Goal: Information Seeking & Learning: Learn about a topic

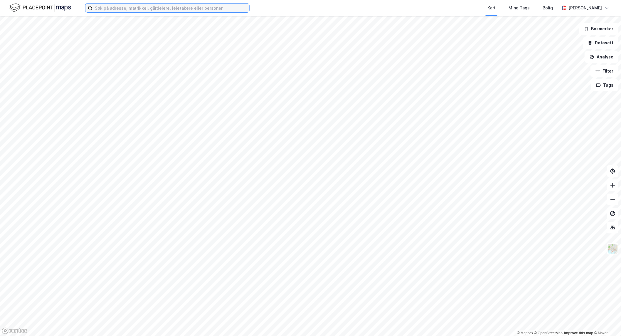
click at [139, 5] on input at bounding box center [171, 8] width 157 height 9
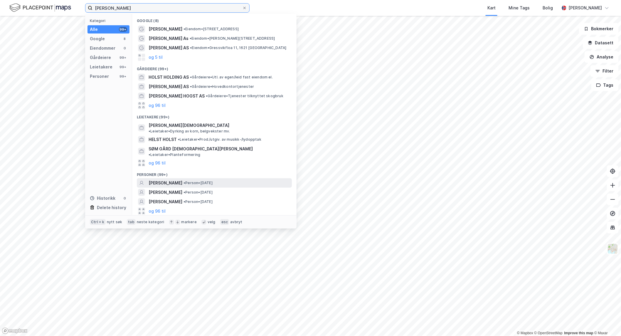
type input "[PERSON_NAME]"
click at [168, 179] on span "[PERSON_NAME]" at bounding box center [166, 182] width 34 height 7
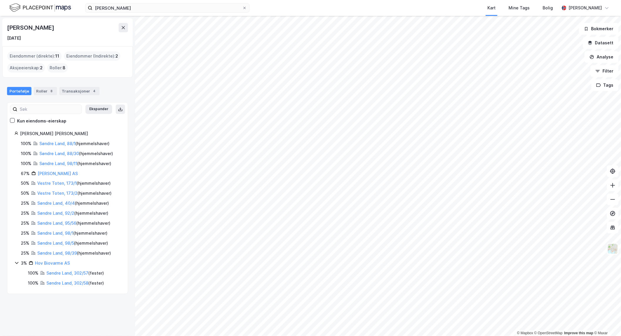
click at [219, 336] on html "[PERSON_NAME] Kart Mine Tags Bolig [PERSON_NAME] © Mapbox © OpenStreetMap Impro…" at bounding box center [310, 168] width 621 height 336
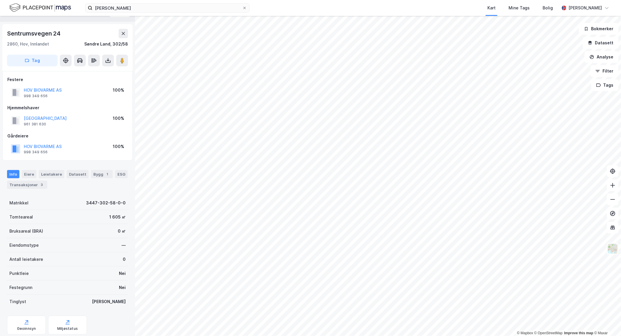
scroll to position [25, 0]
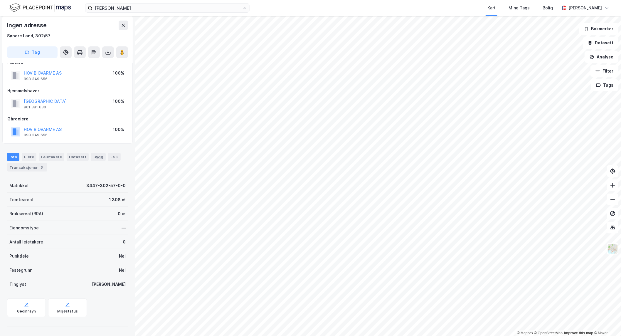
scroll to position [11, 0]
click at [32, 156] on div "Eiere" at bounding box center [29, 157] width 15 height 8
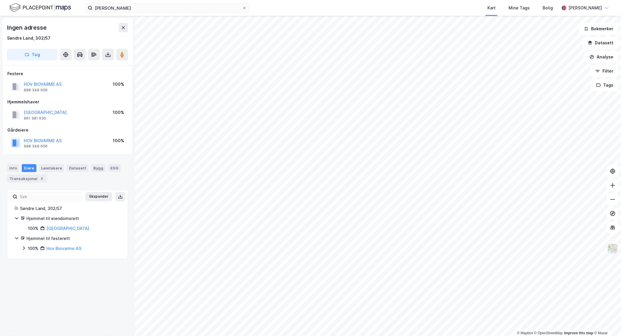
click at [25, 249] on icon at bounding box center [23, 248] width 5 height 5
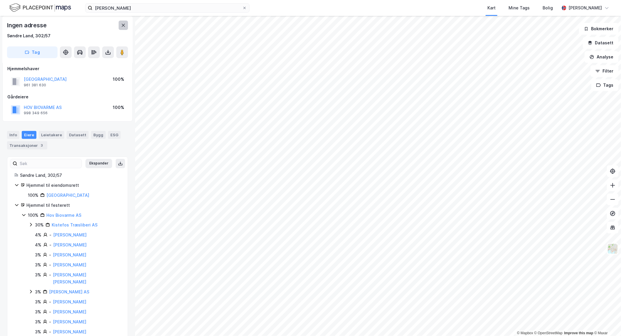
scroll to position [33, 0]
click at [121, 24] on icon at bounding box center [123, 25] width 5 height 5
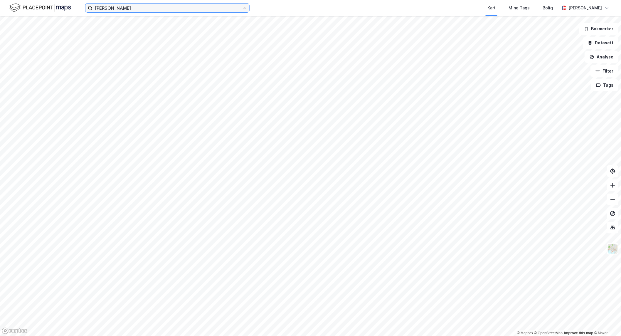
click at [135, 7] on input "[PERSON_NAME]" at bounding box center [168, 8] width 150 height 9
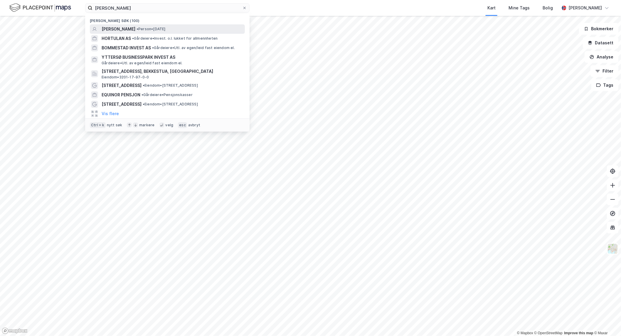
click at [118, 28] on span "[PERSON_NAME]" at bounding box center [119, 29] width 34 height 7
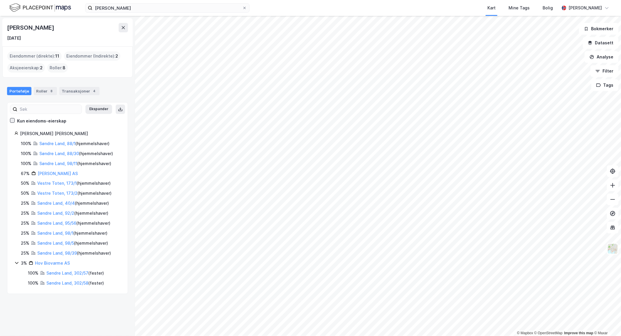
click at [13, 121] on icon at bounding box center [12, 120] width 4 height 4
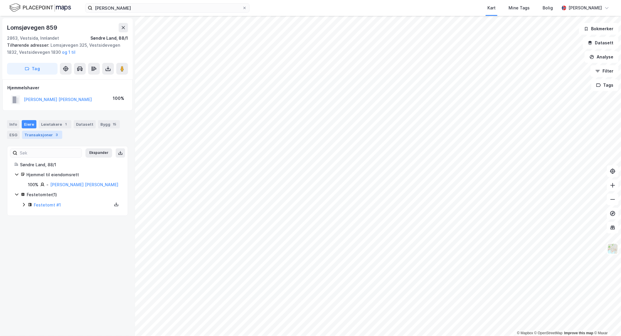
click at [48, 137] on div "Transaksjoner 3" at bounding box center [42, 135] width 40 height 8
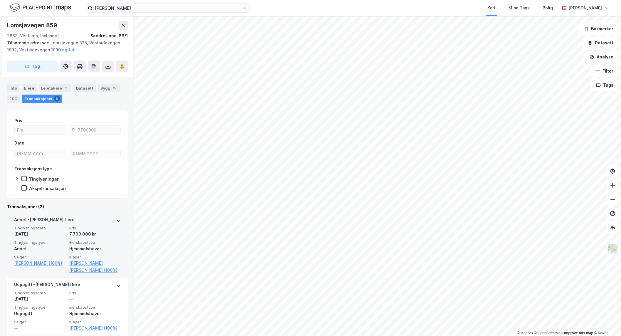
scroll to position [36, 0]
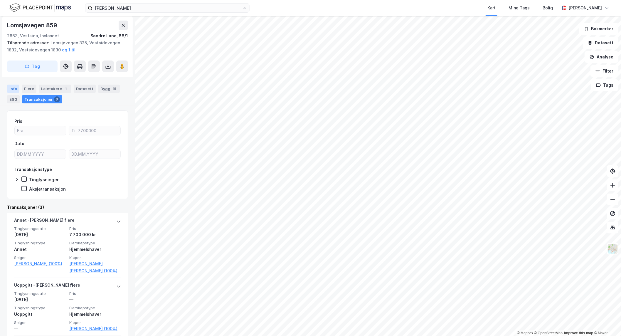
click at [14, 89] on div "Info" at bounding box center [13, 89] width 12 height 8
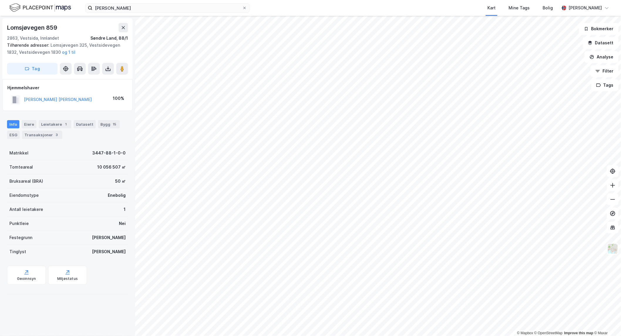
click at [108, 32] on div "[STREET_ADDRESS]" at bounding box center [67, 32] width 121 height 19
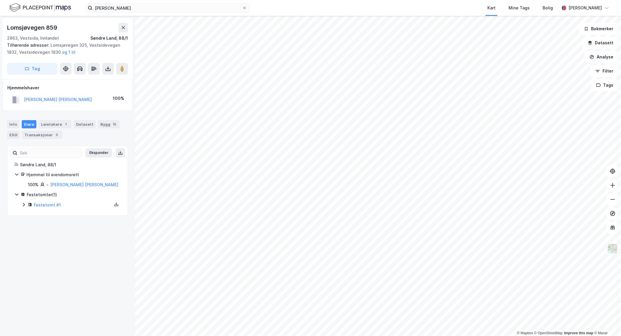
drag, startPoint x: 69, startPoint y: 60, endPoint x: 71, endPoint y: 58, distance: 3.6
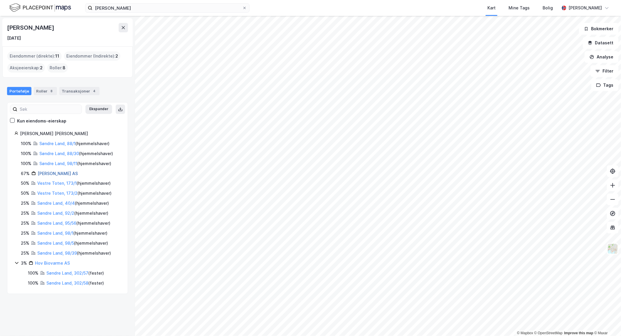
click at [46, 172] on link "[PERSON_NAME] AS" at bounding box center [58, 173] width 40 height 5
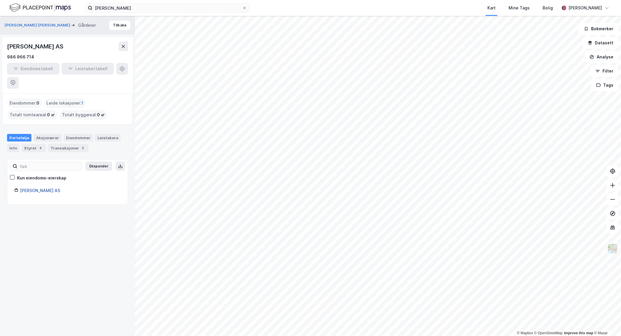
click at [29, 188] on link "[PERSON_NAME] AS" at bounding box center [40, 190] width 40 height 5
click at [49, 134] on div "Aksjonærer" at bounding box center [48, 138] width 28 height 8
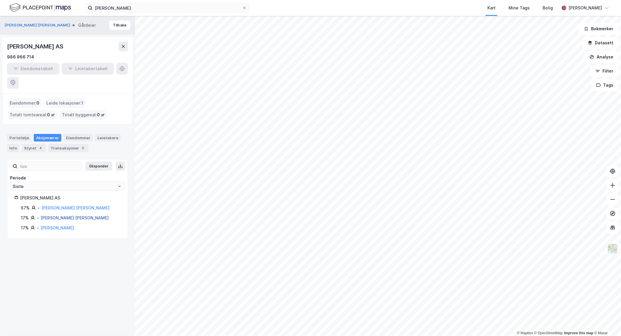
click at [50, 215] on link "[PERSON_NAME] [PERSON_NAME]" at bounding box center [75, 217] width 68 height 5
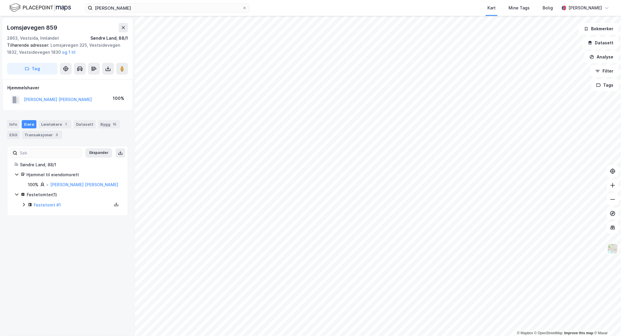
drag, startPoint x: 14, startPoint y: 125, endPoint x: 13, endPoint y: 129, distance: 4.7
click at [14, 125] on div "Info" at bounding box center [13, 124] width 12 height 8
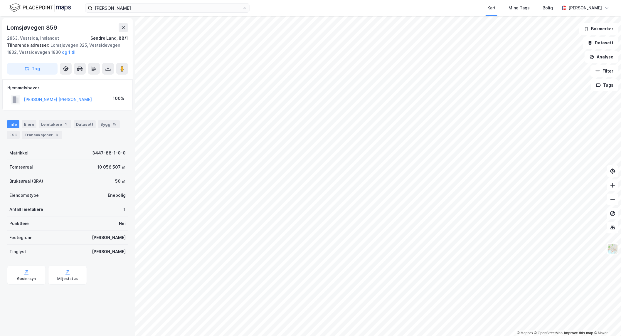
click at [382, 16] on div "[PERSON_NAME] Kart Mine Tags Bolig [PERSON_NAME] © Mapbox © OpenStreetMap Impro…" at bounding box center [310, 168] width 621 height 336
click at [388, 336] on html "[PERSON_NAME] Kart Mine Tags Bolig [PERSON_NAME] © Mapbox © OpenStreetMap Impro…" at bounding box center [310, 168] width 621 height 336
click at [440, 336] on html "[PERSON_NAME] Kart Mine Tags Bolig [PERSON_NAME] © Mapbox © OpenStreetMap Impro…" at bounding box center [310, 168] width 621 height 336
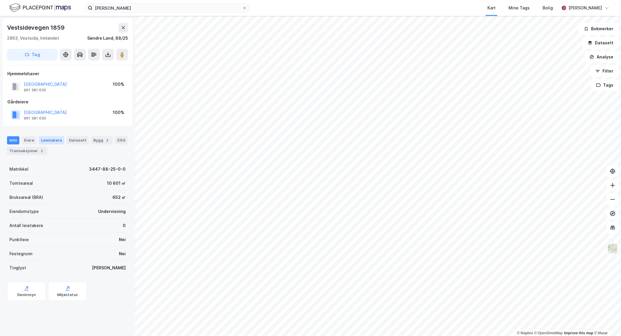
click at [49, 142] on div "Leietakere" at bounding box center [52, 140] width 26 height 8
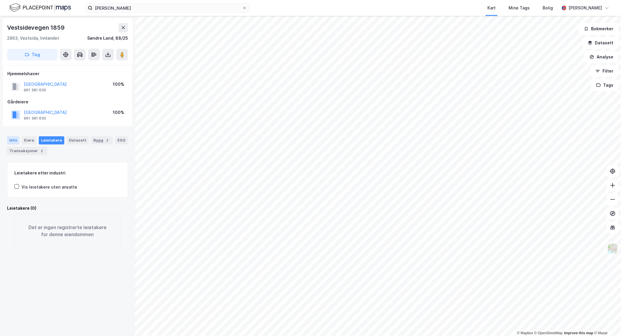
click at [17, 143] on div "Info" at bounding box center [13, 140] width 12 height 8
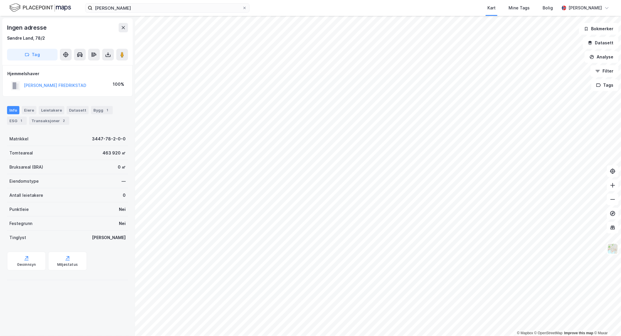
click at [401, 15] on div "[PERSON_NAME] Kart Mine Tags Bolig [PERSON_NAME] © Mapbox © OpenStreetMap Impro…" at bounding box center [310, 168] width 621 height 336
click at [372, 0] on html "[PERSON_NAME] Kart Mine Tags Bolig [PERSON_NAME] © Mapbox © OpenStreetMap Impro…" at bounding box center [310, 168] width 621 height 336
click at [307, 336] on html "[PERSON_NAME] Kart Mine Tags Bolig [PERSON_NAME] © Mapbox © OpenStreetMap Impro…" at bounding box center [310, 168] width 621 height 336
click at [270, 336] on html "[PERSON_NAME] Kart Mine Tags Bolig [PERSON_NAME] © Mapbox © OpenStreetMap Impro…" at bounding box center [310, 168] width 621 height 336
click at [347, 336] on html "[PERSON_NAME] Kart Mine Tags Bolig [PERSON_NAME] © Mapbox © OpenStreetMap Impro…" at bounding box center [310, 168] width 621 height 336
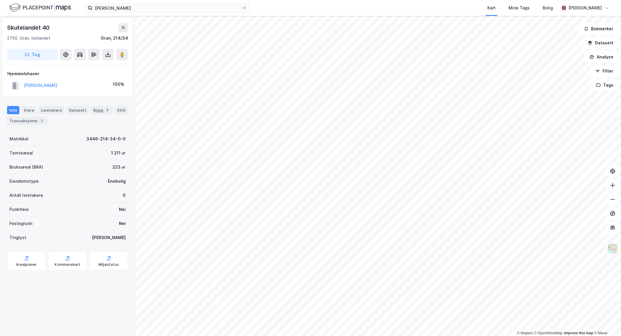
click at [263, 336] on html "[PERSON_NAME] Kart Mine Tags Bolig [PERSON_NAME] © Mapbox © OpenStreetMap Impro…" at bounding box center [310, 168] width 621 height 336
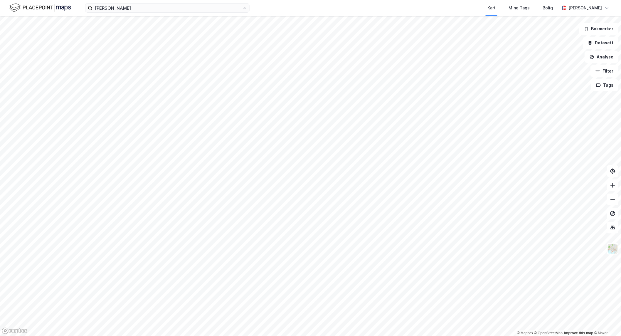
click at [386, 0] on html "[PERSON_NAME] Kart Mine Tags Bolig [PERSON_NAME] © Mapbox © OpenStreetMap Impro…" at bounding box center [310, 168] width 621 height 336
click at [385, 5] on div "[PERSON_NAME] Kart Mine Tags Bolig [PERSON_NAME] © Mapbox © OpenStreetMap Impro…" at bounding box center [310, 168] width 621 height 336
click at [340, 97] on icon at bounding box center [338, 96] width 5 height 5
click at [317, 97] on icon at bounding box center [319, 96] width 5 height 5
click at [377, 71] on div "Skutelandet 14" at bounding box center [375, 67] width 85 height 7
